Goal: Navigation & Orientation: Find specific page/section

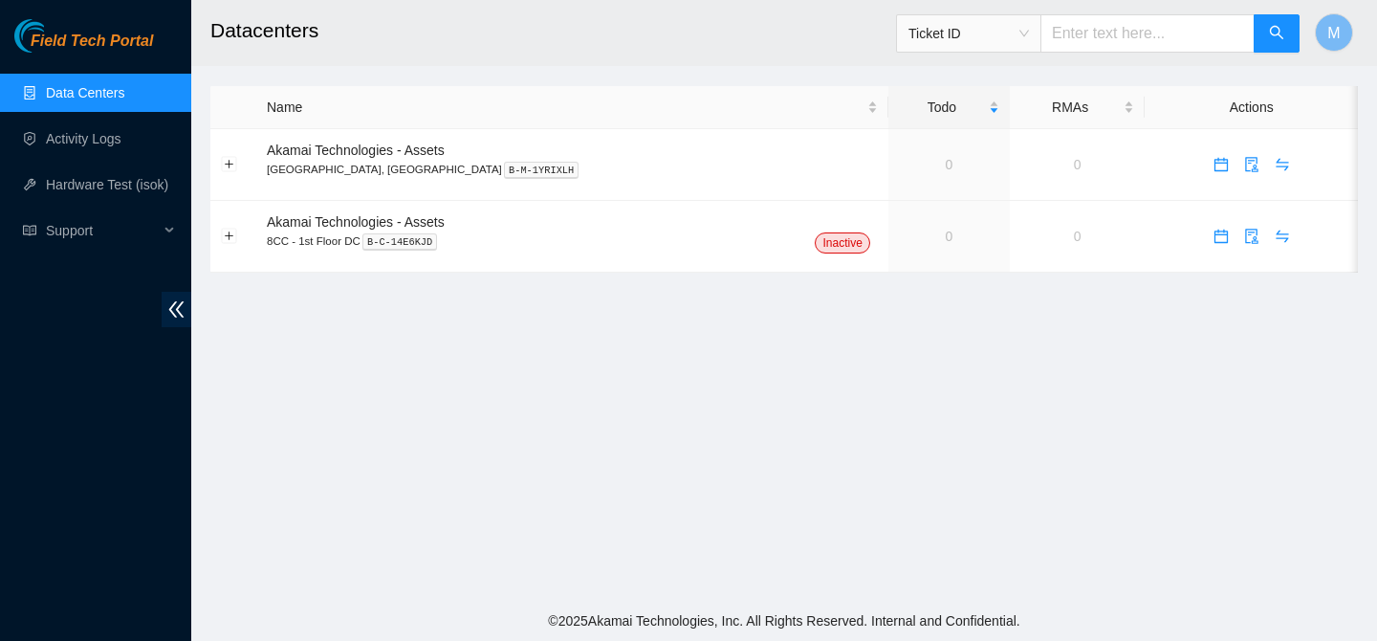
click at [99, 85] on link "Data Centers" at bounding box center [85, 92] width 78 height 15
